Goal: Task Accomplishment & Management: Complete application form

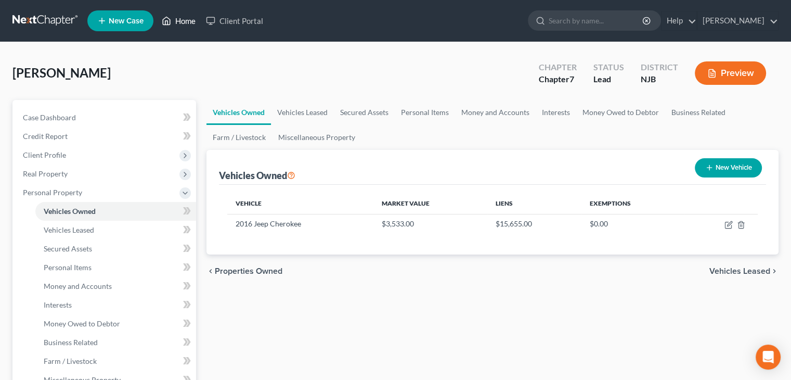
click at [190, 19] on link "Home" at bounding box center [179, 20] width 44 height 19
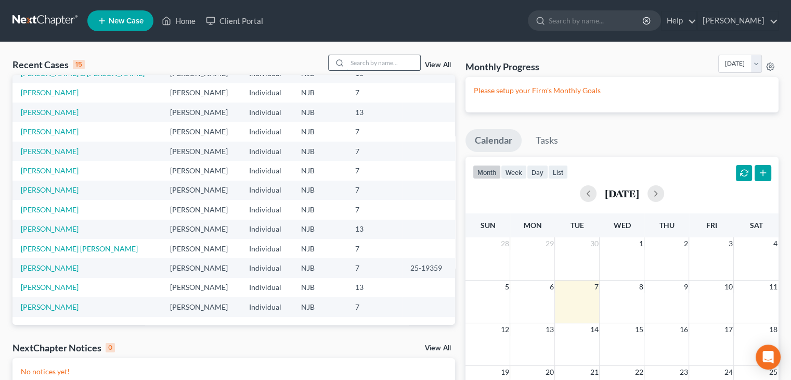
click at [386, 68] on input "search" at bounding box center [383, 62] width 73 height 15
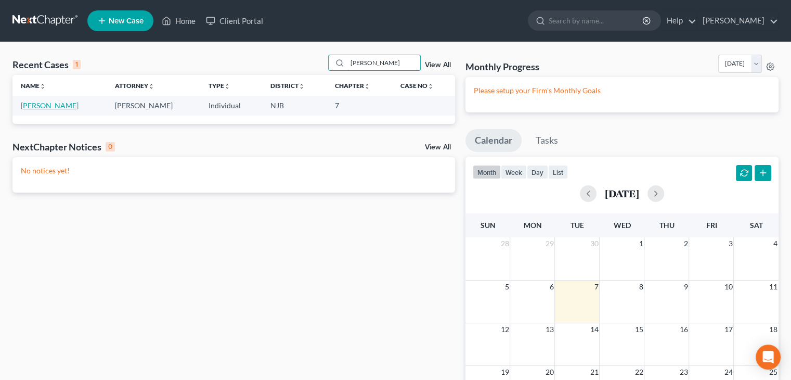
type input "[PERSON_NAME]"
click at [69, 105] on link "[PERSON_NAME]" at bounding box center [50, 105] width 58 height 9
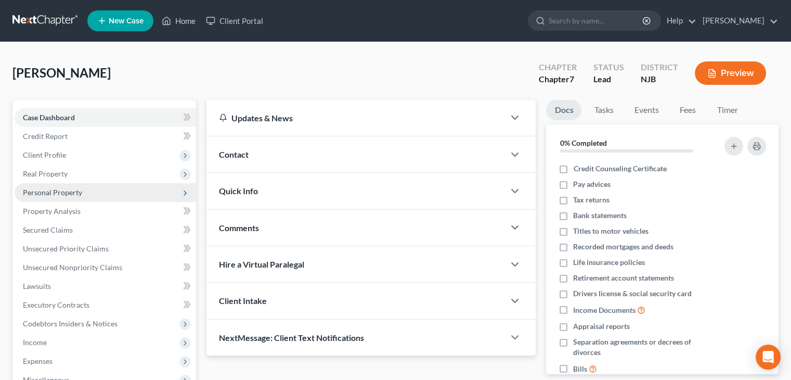
click at [50, 194] on span "Personal Property" at bounding box center [52, 192] width 59 height 9
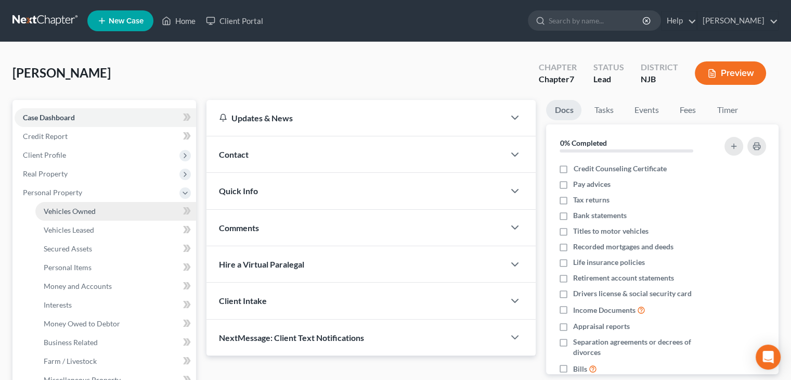
click at [70, 210] on span "Vehicles Owned" at bounding box center [70, 210] width 52 height 9
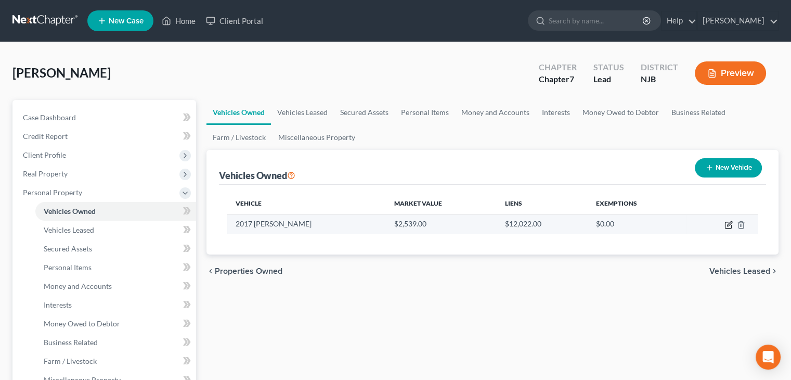
click at [726, 224] on icon "button" at bounding box center [728, 224] width 8 height 8
select select "0"
select select "9"
select select "3"
select select "0"
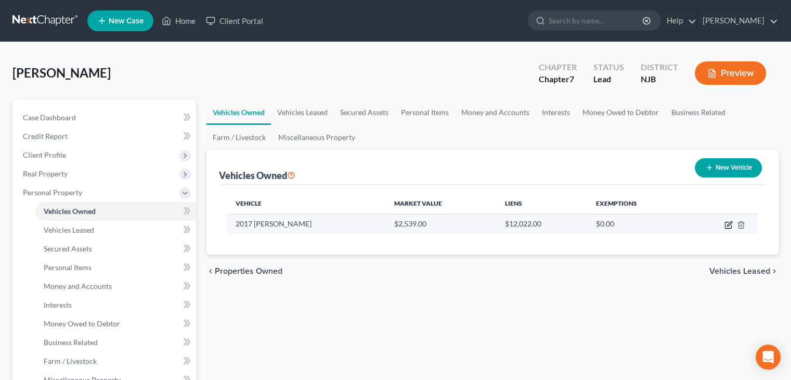
select select "15"
select select "0"
select select "2"
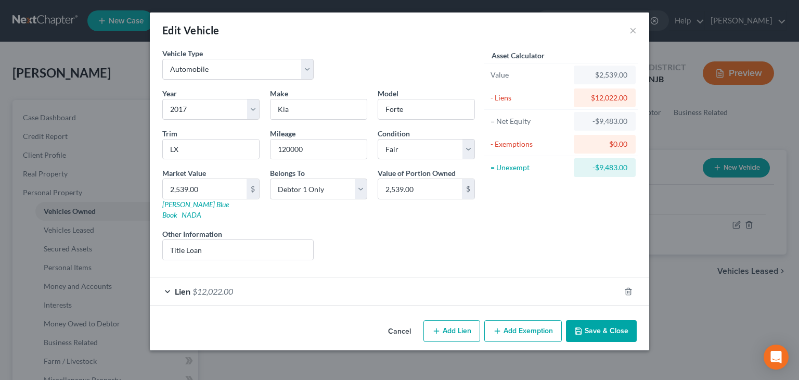
click at [183, 286] on span "Lien" at bounding box center [183, 291] width 16 height 10
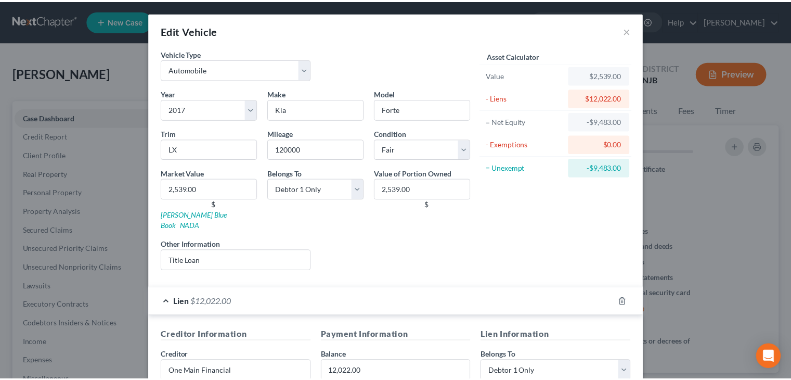
scroll to position [198, 0]
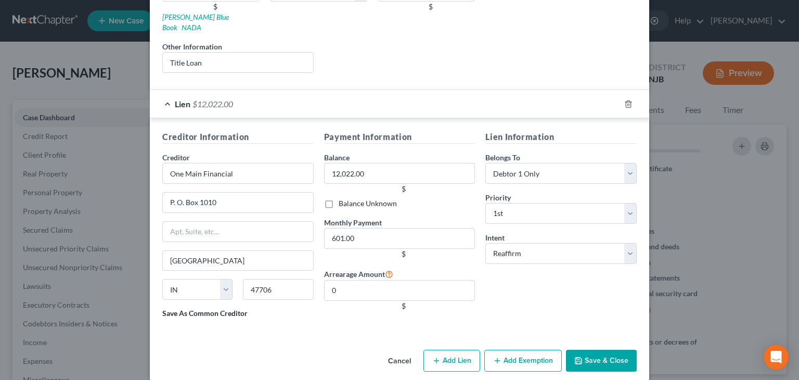
click at [614, 358] on button "Save & Close" at bounding box center [601, 360] width 71 height 22
